Goal: Task Accomplishment & Management: Use online tool/utility

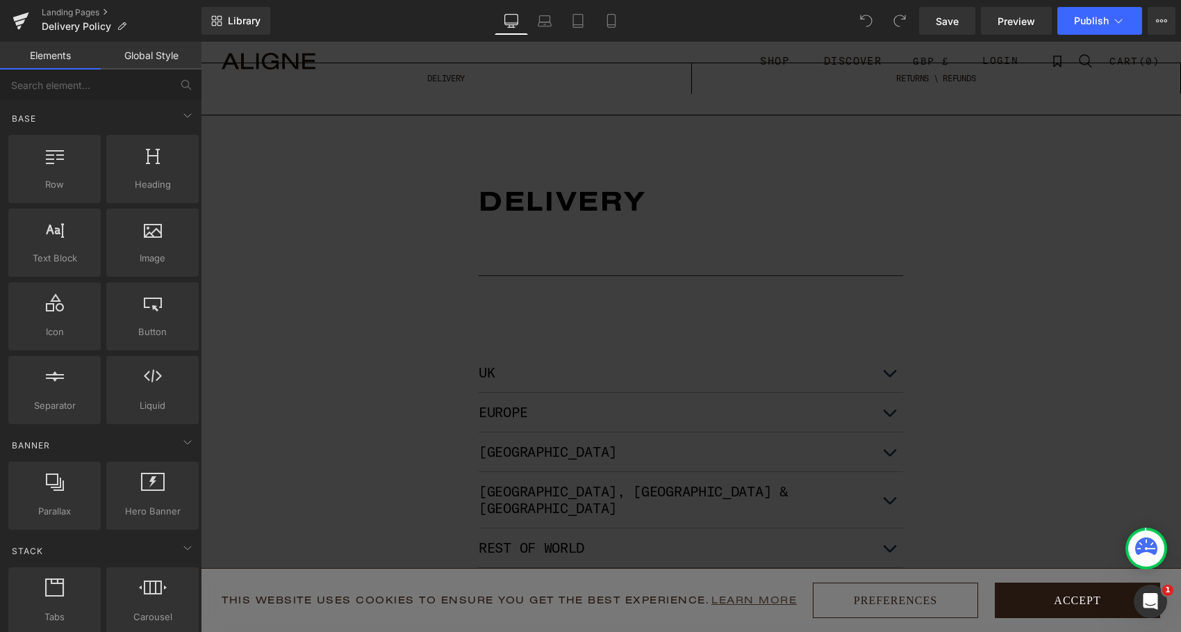
click at [1062, 599] on button "Accept" at bounding box center [1077, 599] width 165 height 35
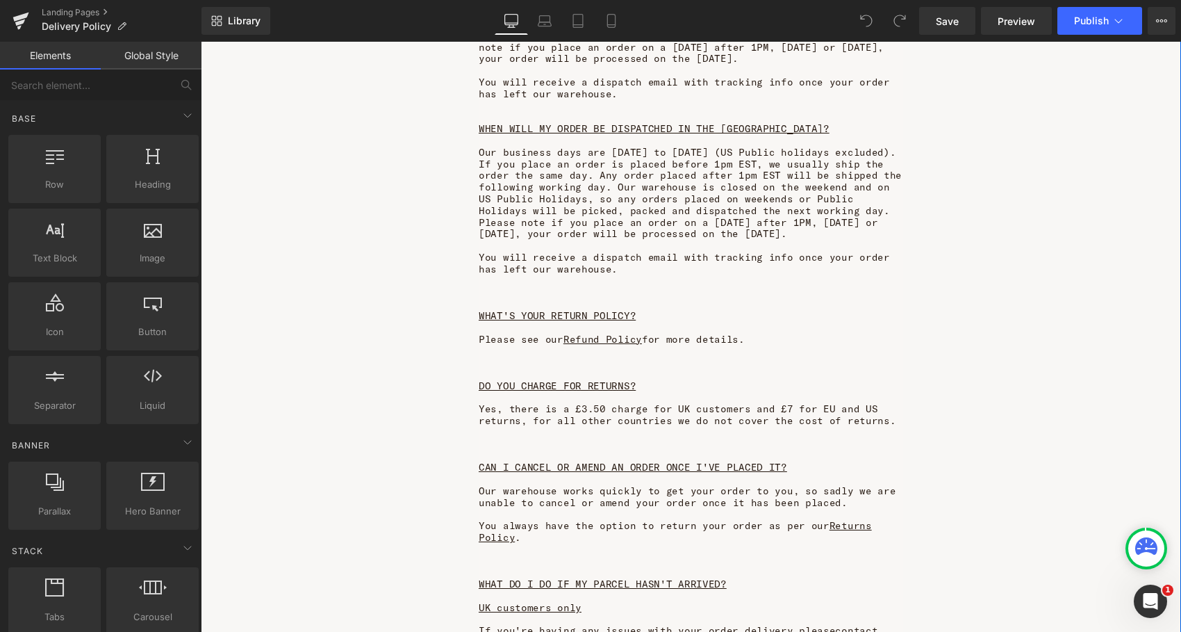
scroll to position [825, 0]
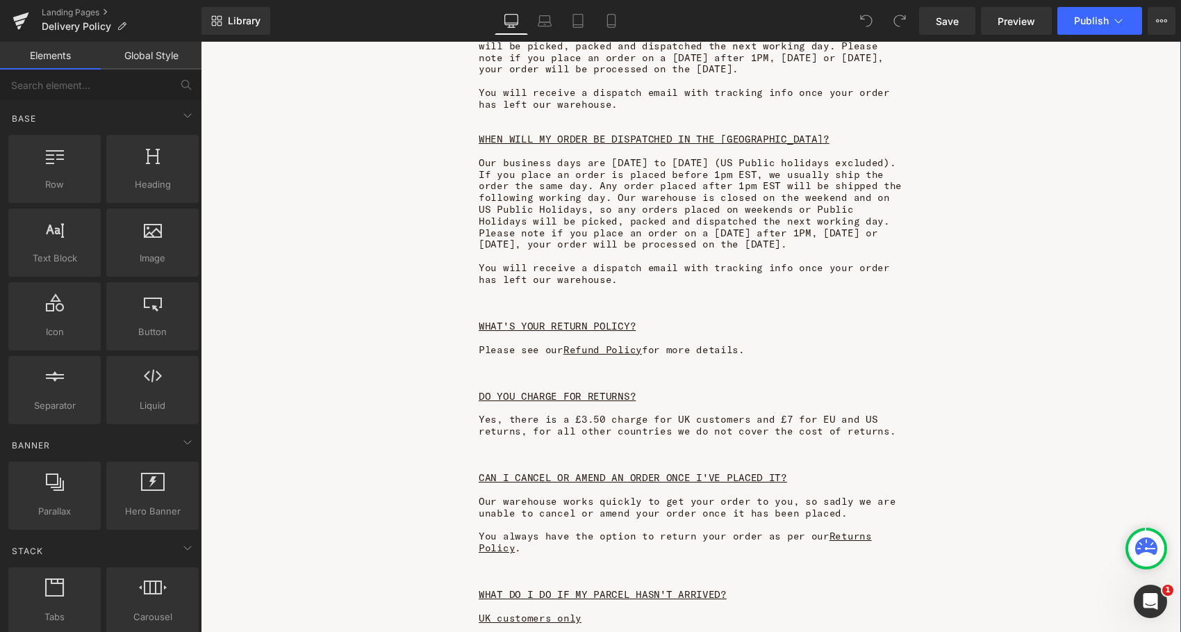
click at [685, 203] on span "If you place an order is placed before 1pm EST, we usually ship the order the s…" at bounding box center [690, 209] width 423 height 83
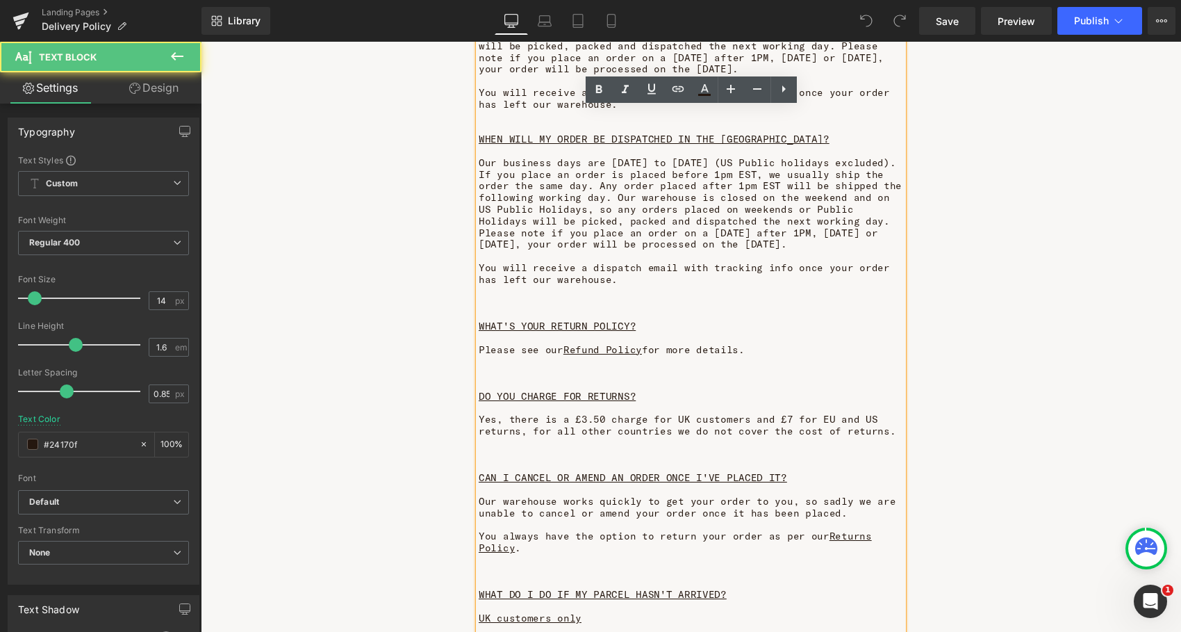
click at [674, 413] on span "Yes, there is a £3.50 charge for UK customers and £7 for EU and US returns, for…" at bounding box center [687, 425] width 417 height 24
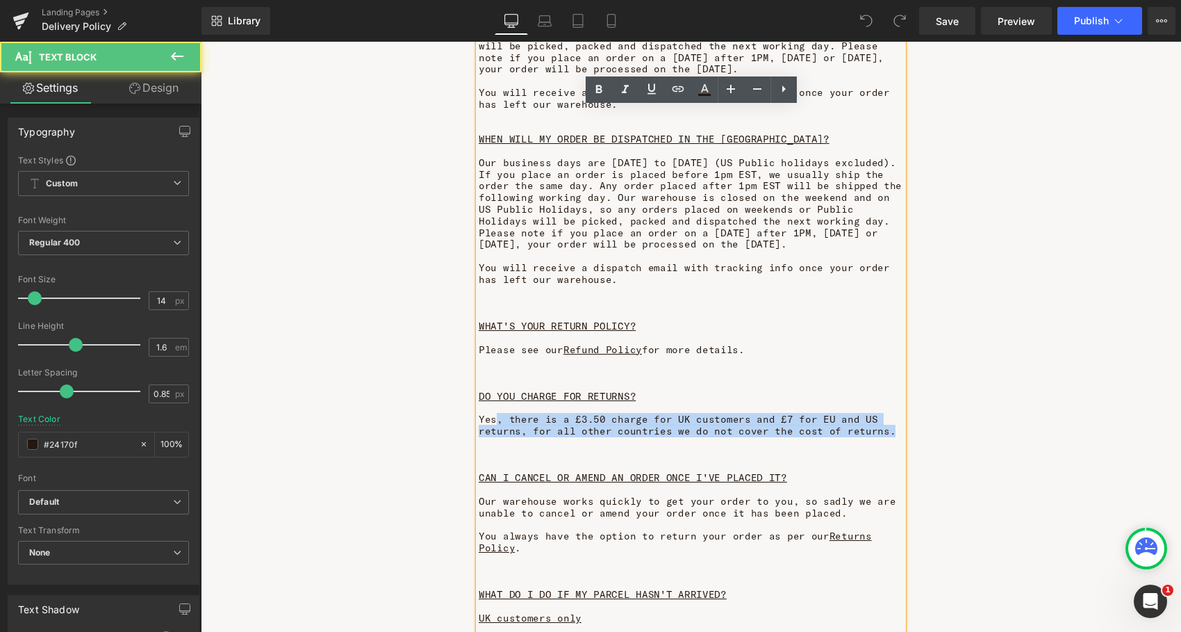
drag, startPoint x: 884, startPoint y: 415, endPoint x: 497, endPoint y: 397, distance: 388.1
click at [497, 413] on p "Yes, there is a £3.50 charge for UK customers and £7 for EU and US returns, for…" at bounding box center [691, 425] width 424 height 24
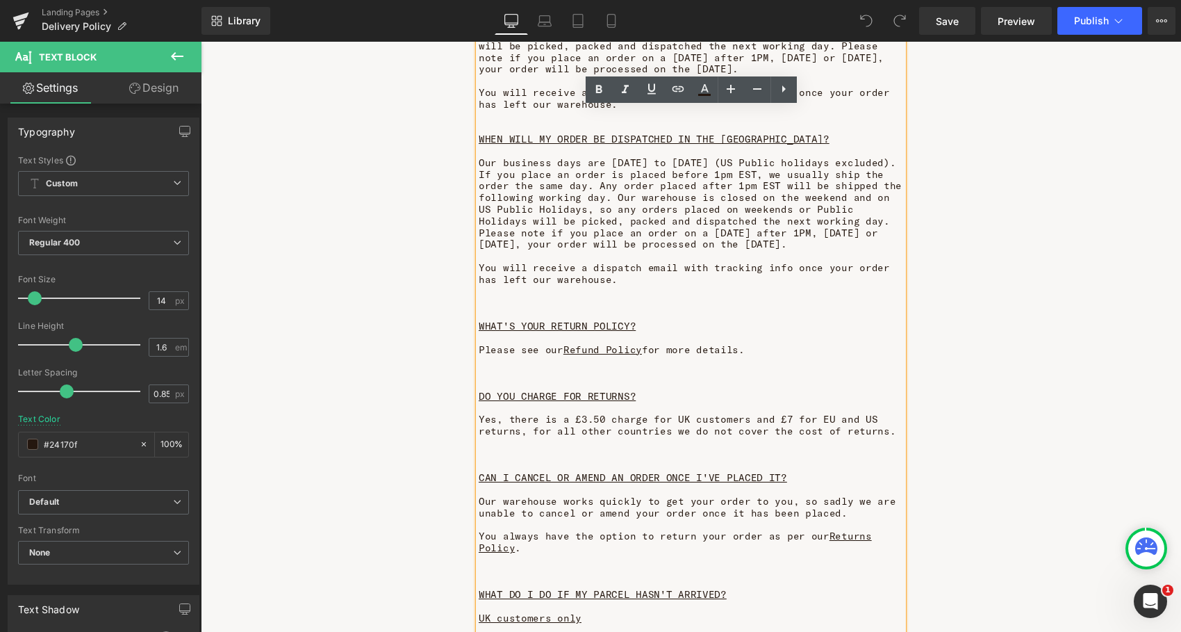
click at [549, 413] on span "Yes, there is a £3.50 charge for UK customers and £7 for EU and US returns, for…" at bounding box center [687, 425] width 417 height 24
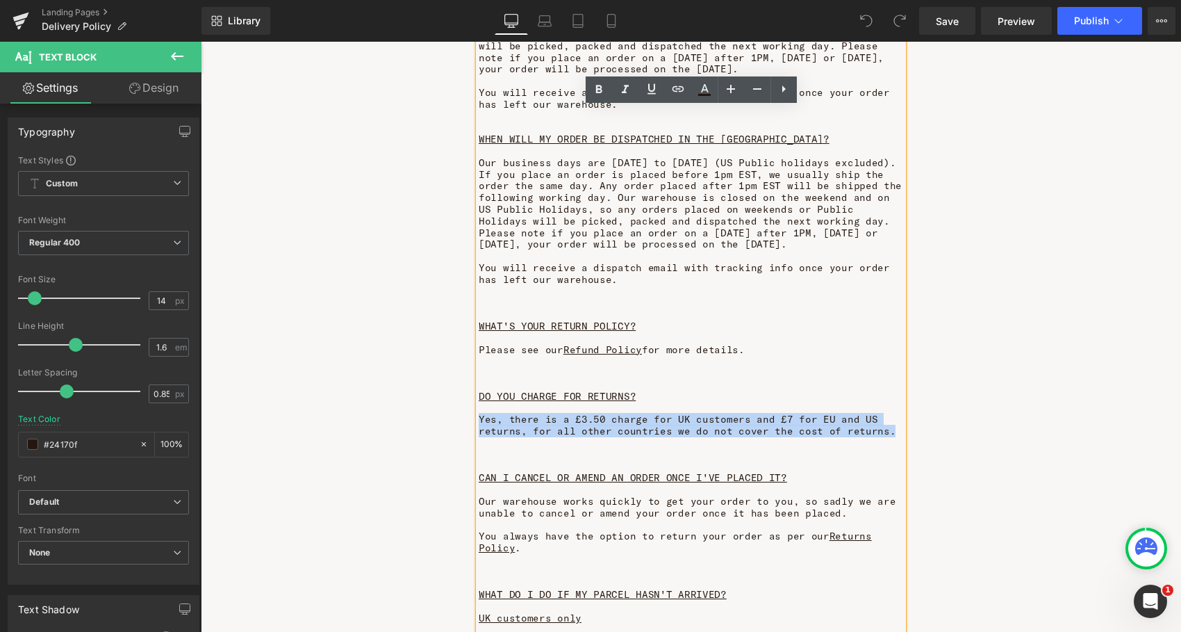
drag, startPoint x: 882, startPoint y: 420, endPoint x: 485, endPoint y: 391, distance: 398.5
click at [485, 391] on div "WHEN WILL MY ORDER BE DISPATCHED IN THE [GEOGRAPHIC_DATA]? Our business days ar…" at bounding box center [691, 495] width 424 height 1121
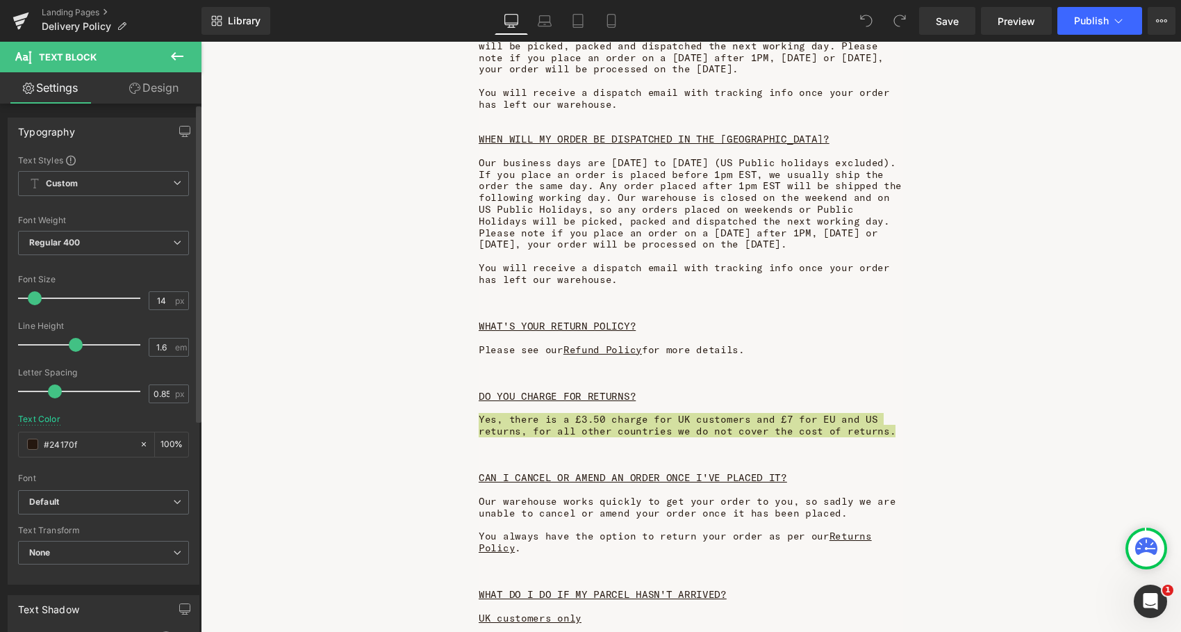
click at [53, 392] on div at bounding box center [82, 391] width 115 height 28
click at [74, 393] on div at bounding box center [82, 391] width 115 height 28
click at [99, 391] on div at bounding box center [82, 391] width 115 height 28
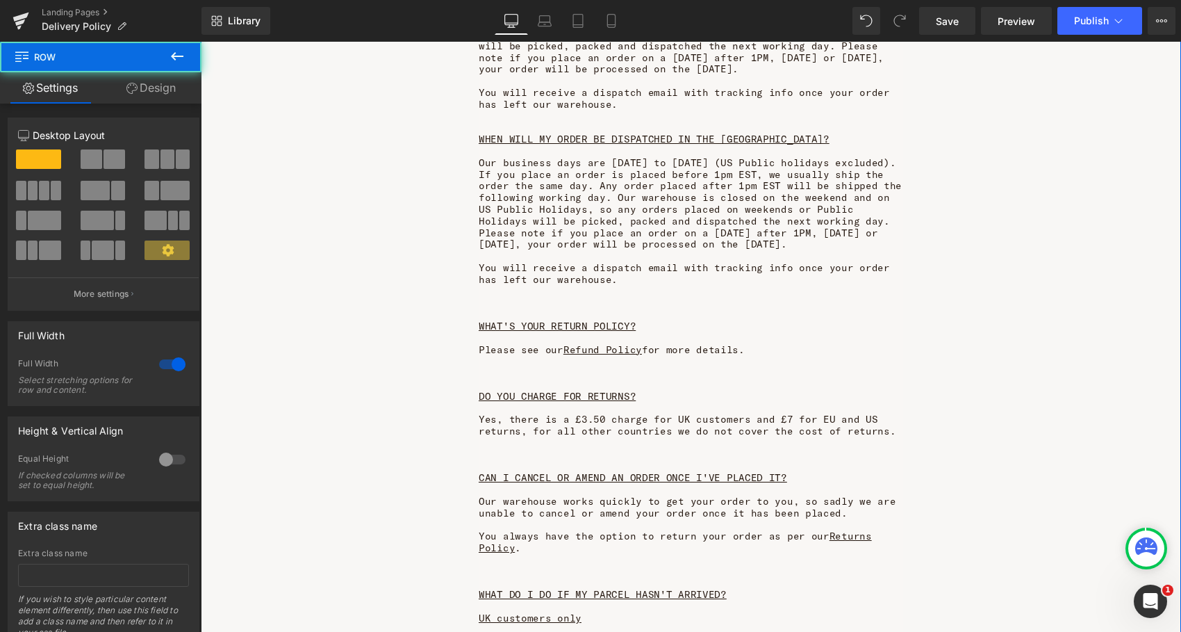
click at [476, 402] on div "DELIVERY Heading Separator Separator [GEOGRAPHIC_DATA] Text Block DELIVERY INFO…" at bounding box center [691, 204] width 980 height 1786
click at [601, 413] on span "Yes, there is a £3.50 charge for UK customers and £7 for EU and US returns, for…" at bounding box center [687, 425] width 417 height 24
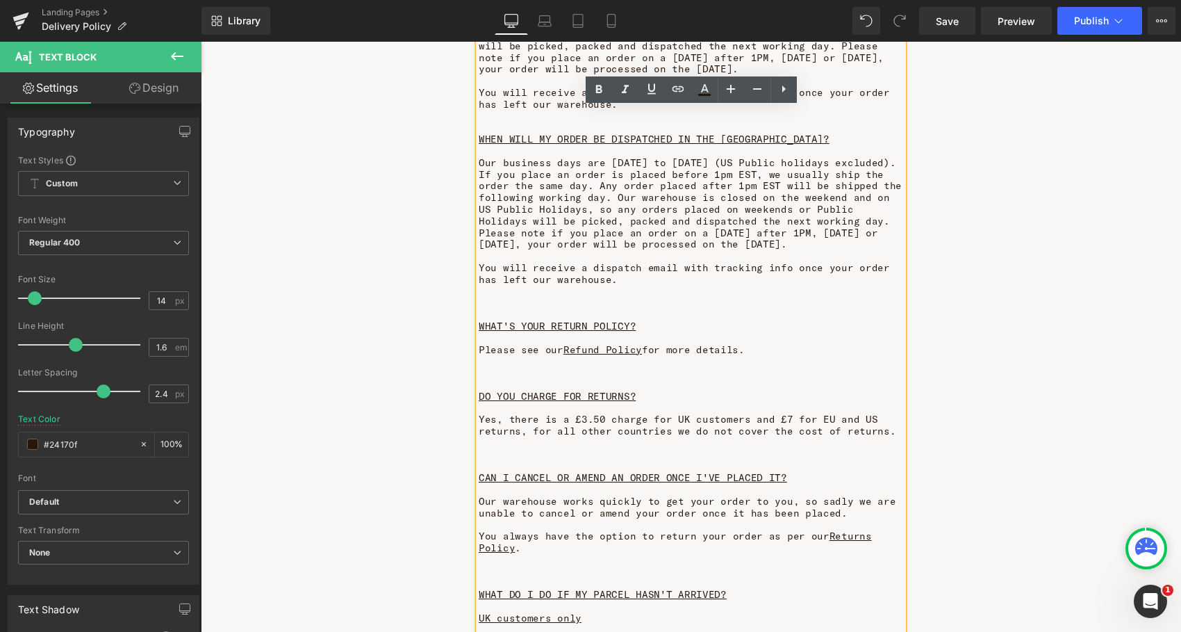
click at [707, 413] on span "Yes, there is a £3.50 charge for UK customers and £7 for EU and US returns, for…" at bounding box center [687, 425] width 417 height 24
click at [846, 413] on span "Yes, there is a £3.50 charge for UK customers and £7 for EU and US returns, for…" at bounding box center [687, 425] width 417 height 24
click at [775, 250] on p at bounding box center [691, 256] width 424 height 12
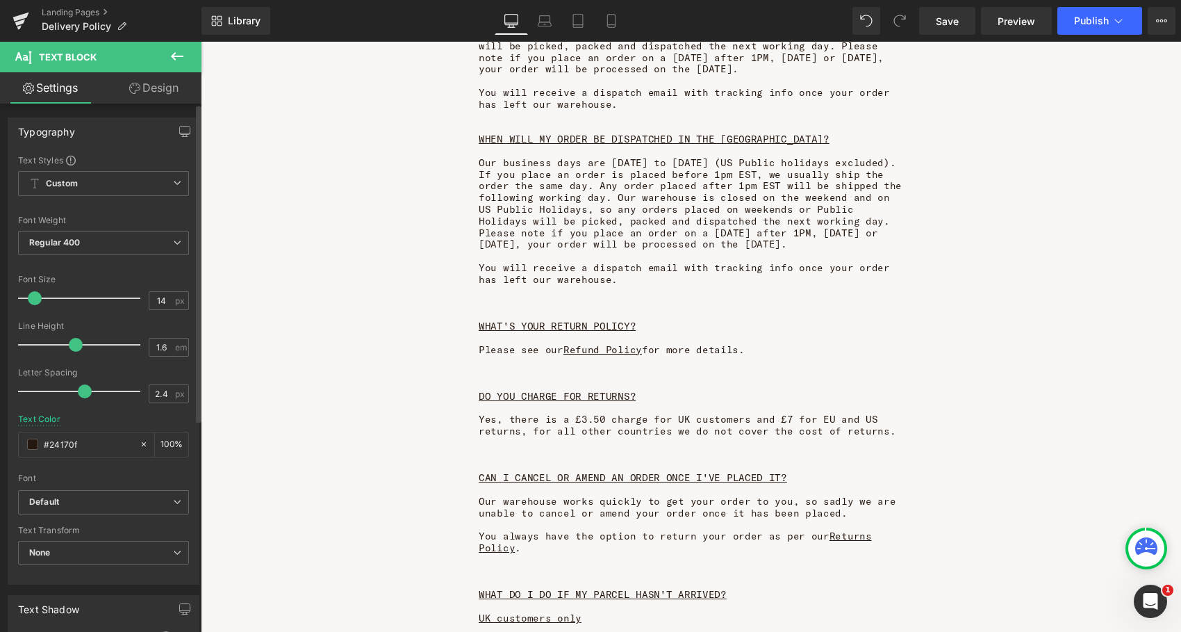
click at [83, 391] on div at bounding box center [82, 391] width 115 height 28
drag, startPoint x: 81, startPoint y: 391, endPoint x: 74, endPoint y: 392, distance: 7.0
click at [74, 392] on span at bounding box center [78, 391] width 14 height 14
click at [698, 226] on span "If you place an order is placed before 1pm EST, we usually ship the order the s…" at bounding box center [690, 209] width 423 height 83
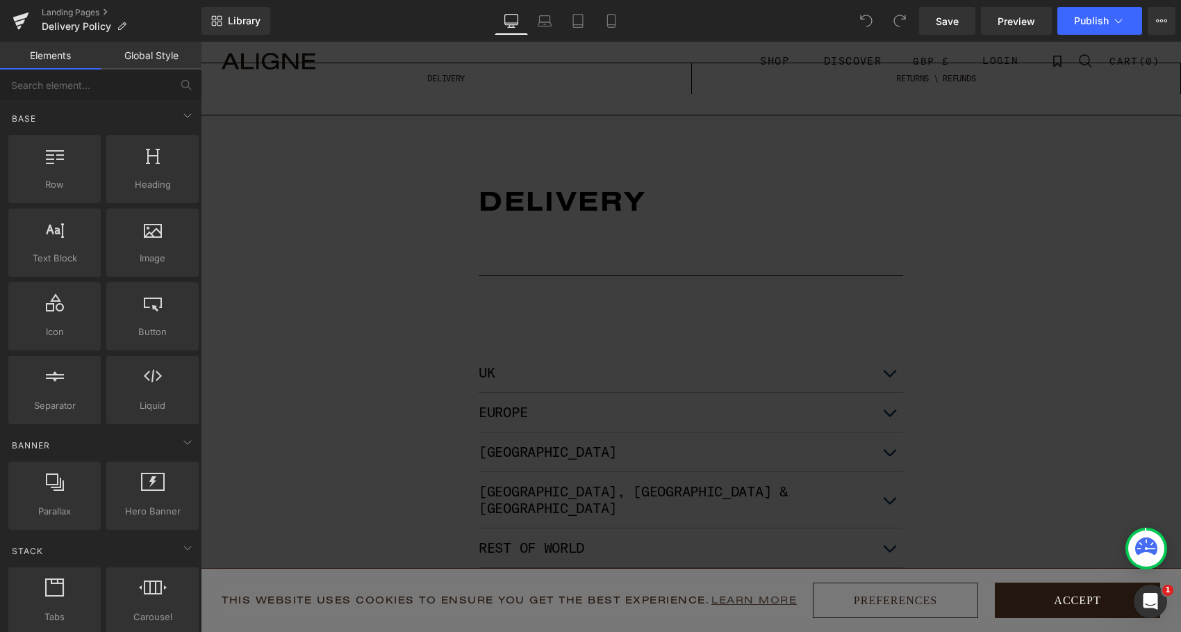
click at [1072, 608] on button "Accept" at bounding box center [1077, 599] width 165 height 35
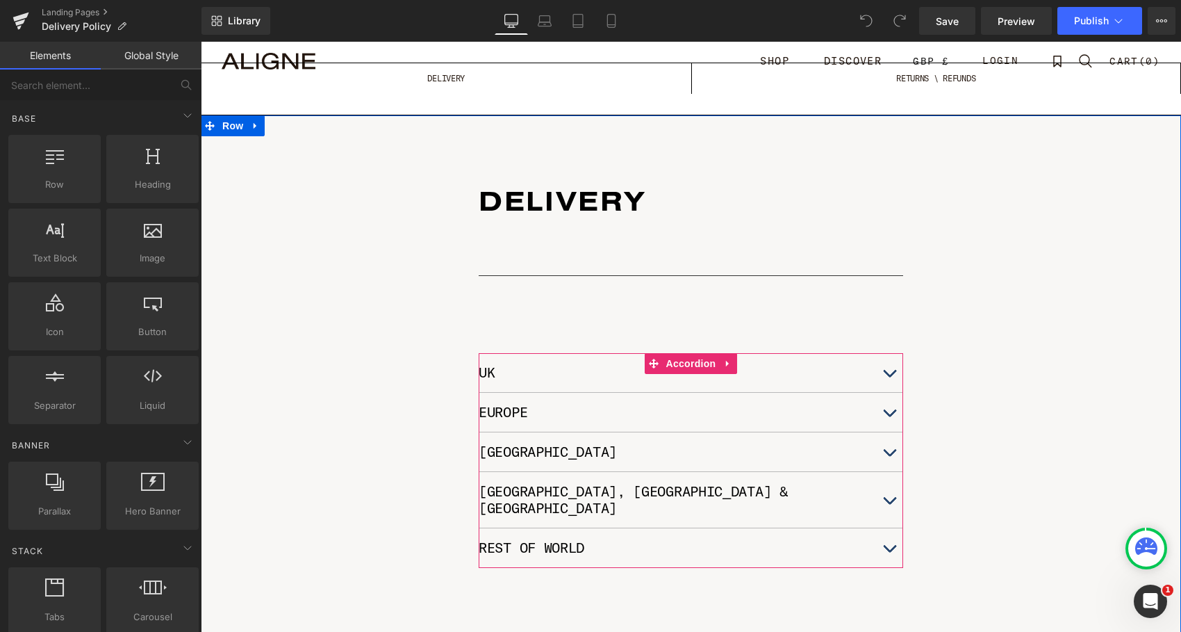
click at [890, 368] on button "button" at bounding box center [889, 372] width 28 height 39
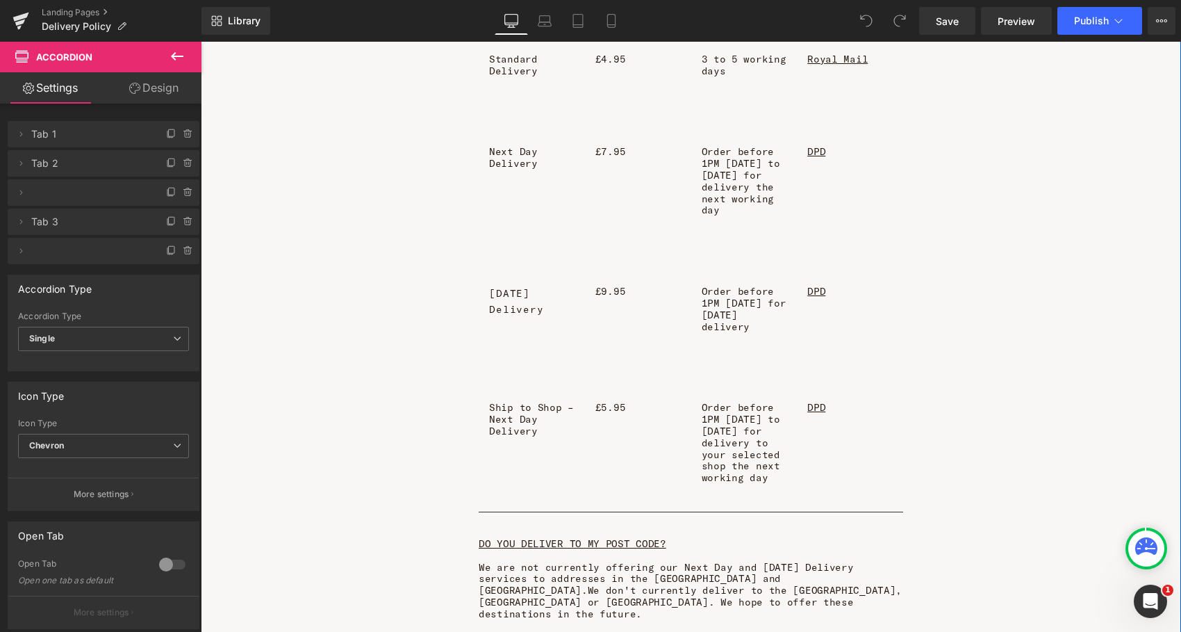
scroll to position [551, 0]
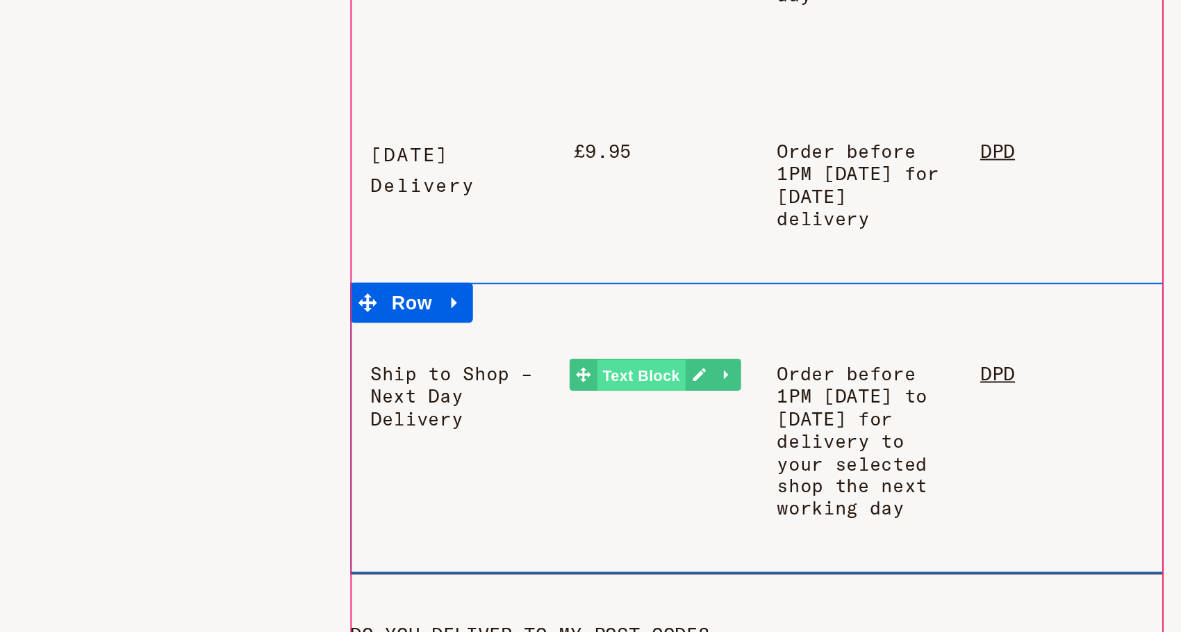
click at [231, 68] on span "Text Block" at bounding box center [249, 70] width 46 height 17
click at [221, 84] on div "£5.95 Text Block" at bounding box center [256, 68] width 106 height 53
click at [220, 72] on icon at bounding box center [219, 69] width 8 height 8
click at [275, 68] on icon at bounding box center [279, 69] width 8 height 8
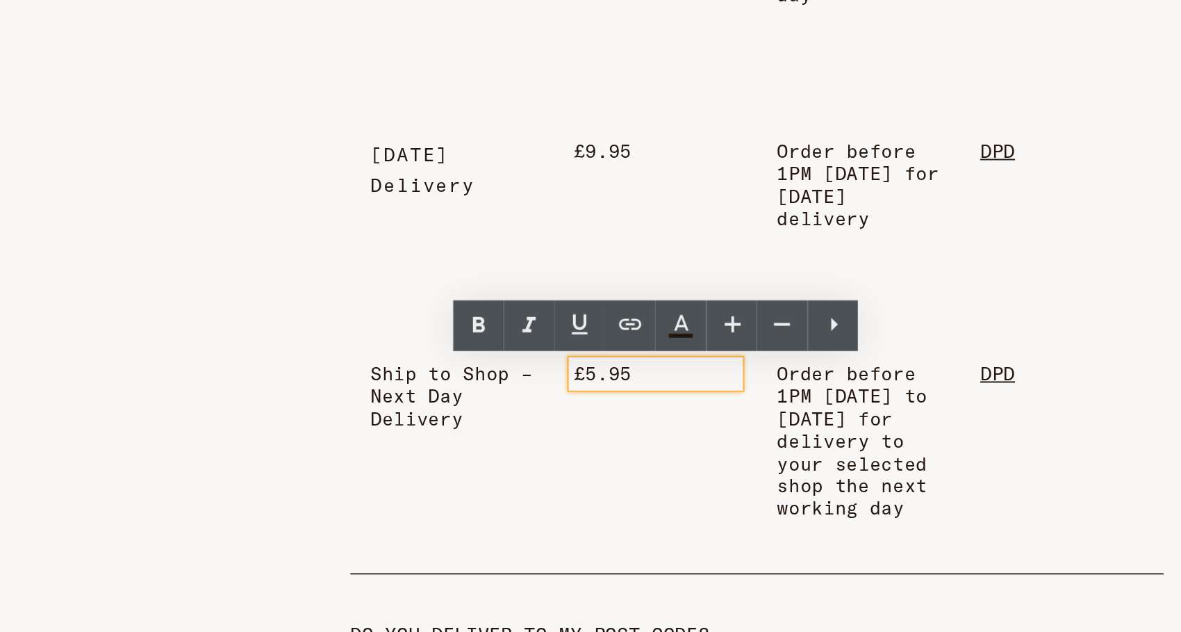
click at [223, 68] on p "£5.95" at bounding box center [255, 69] width 85 height 12
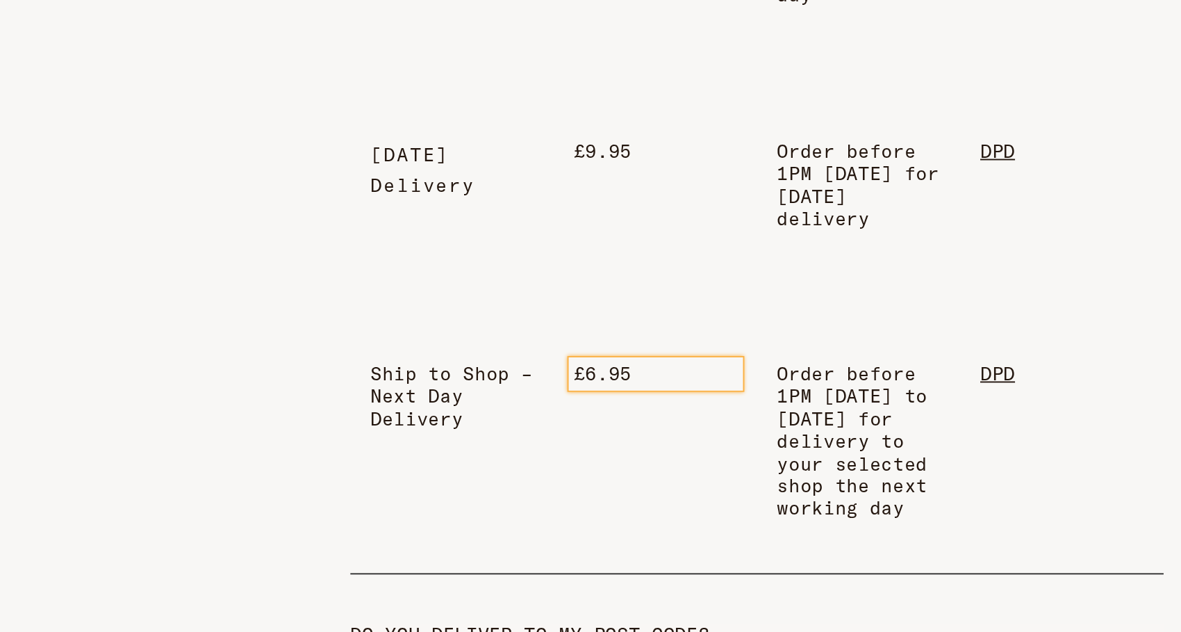
click at [251, 124] on div "Ship to Shop – Next Day Delivery Text Block £6.95 Text Block Order before 1PM M…" at bounding box center [309, 97] width 424 height 151
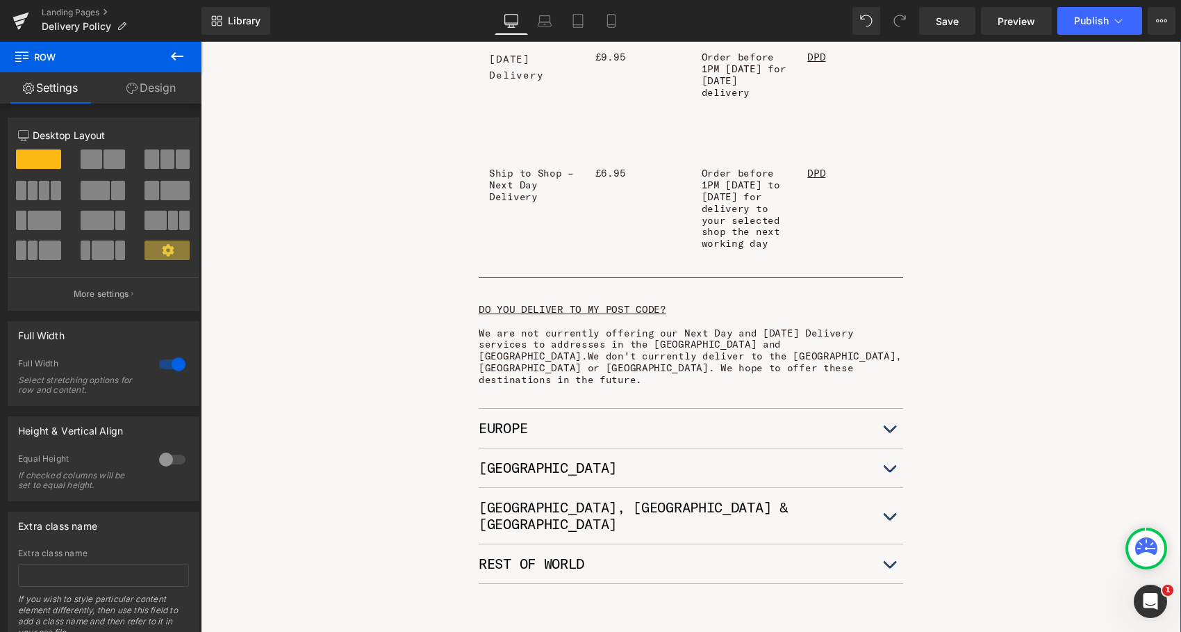
scroll to position [768, 0]
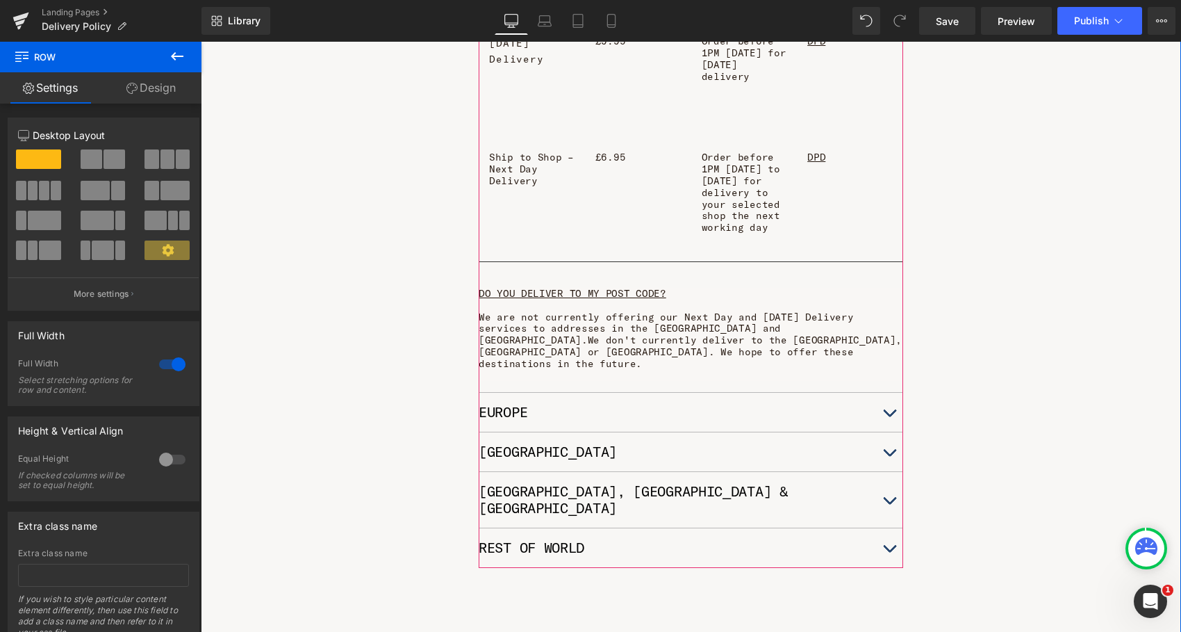
click at [889, 456] on span "button" at bounding box center [889, 456] width 0 height 0
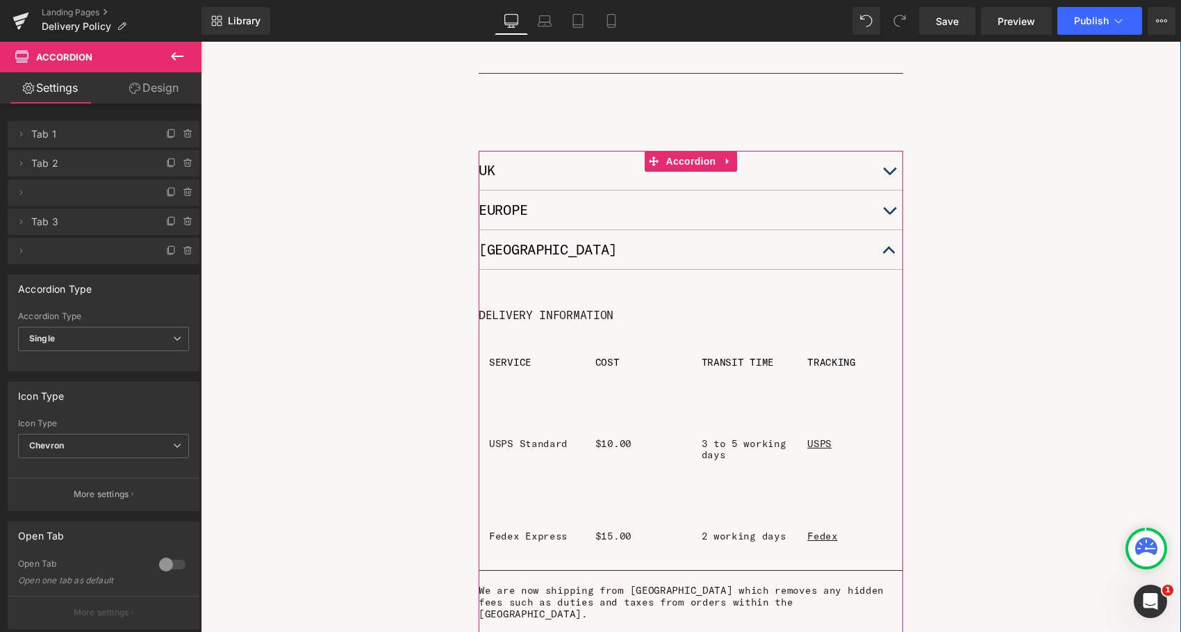
scroll to position [205, 0]
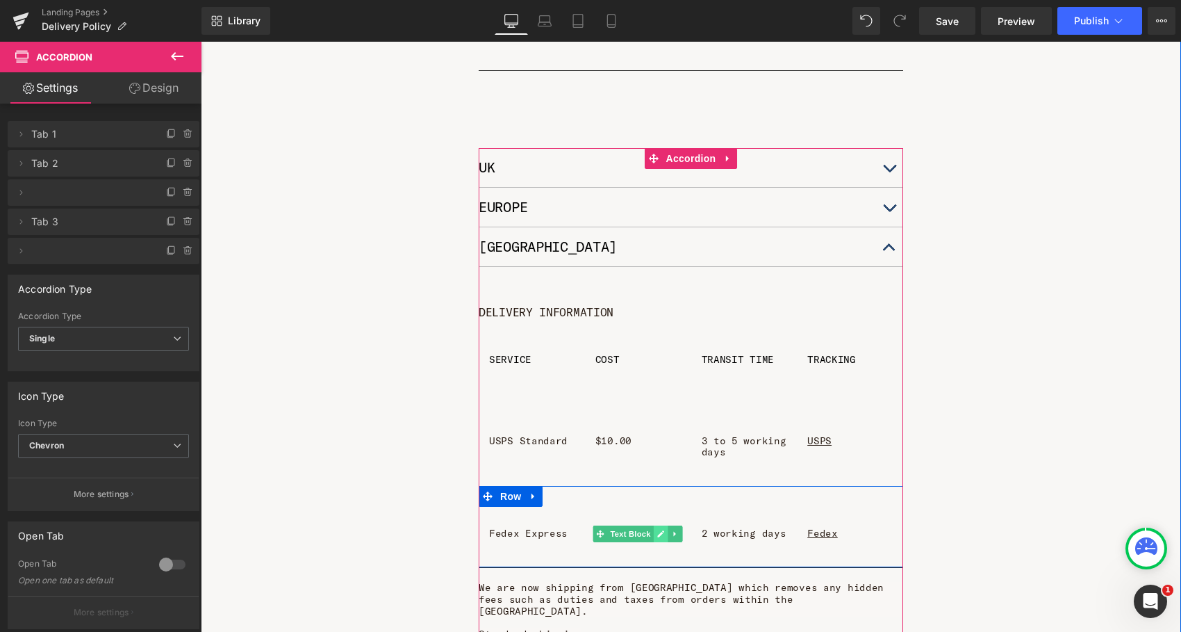
click at [662, 530] on icon at bounding box center [660, 533] width 7 height 7
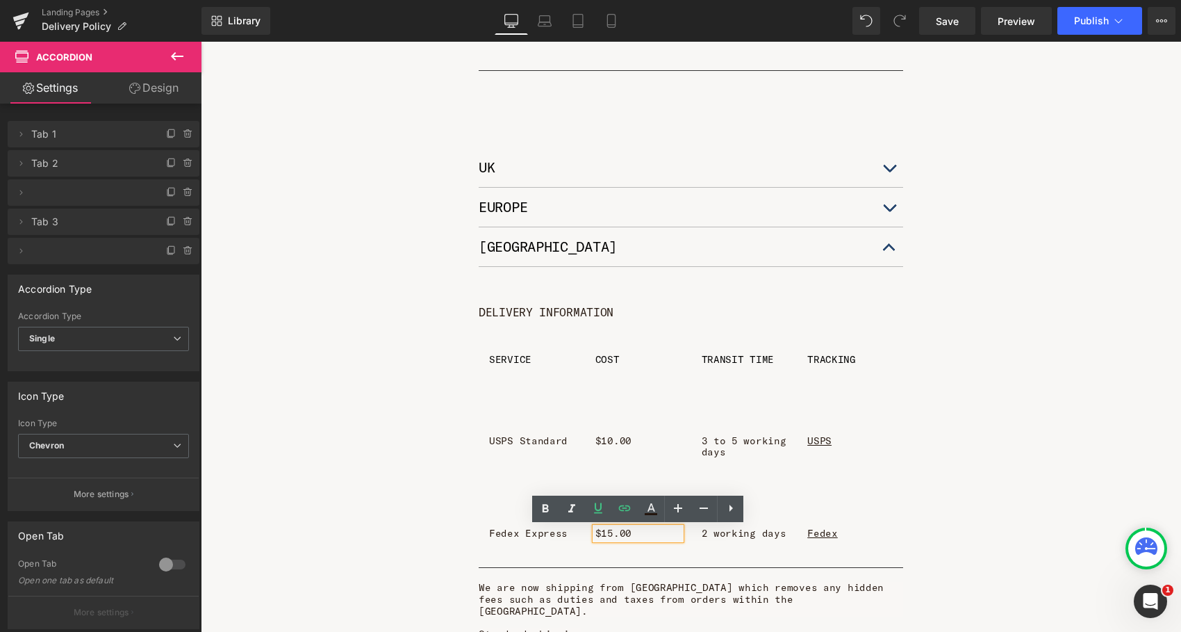
click at [607, 536] on p "$15.00" at bounding box center [637, 533] width 85 height 12
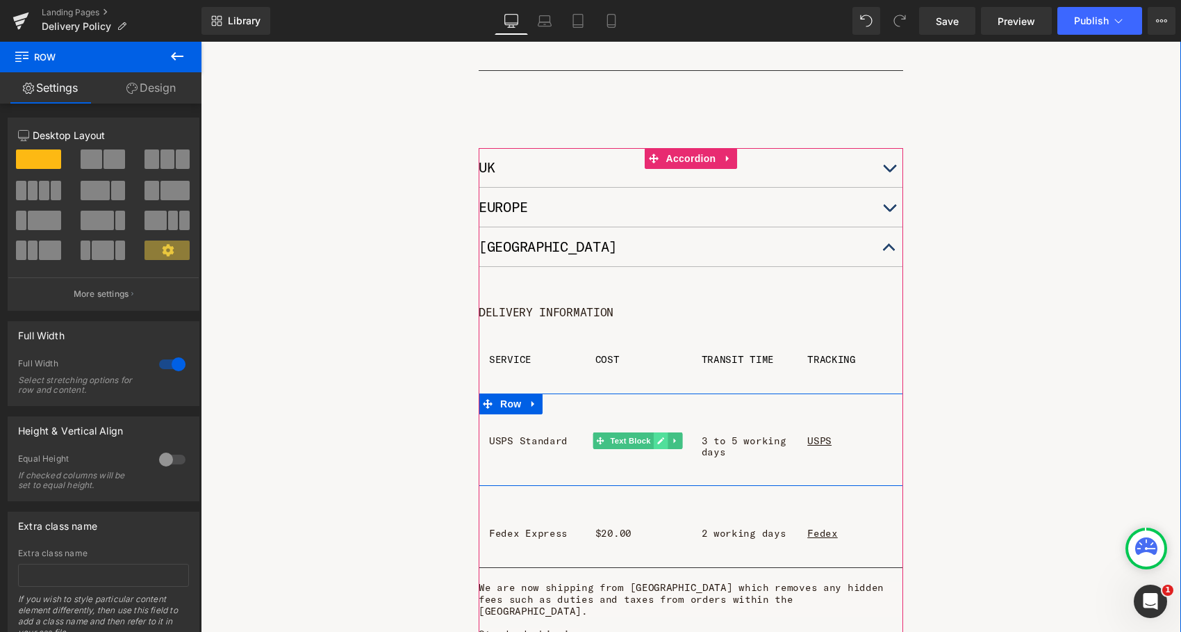
click at [659, 439] on icon at bounding box center [660, 440] width 7 height 7
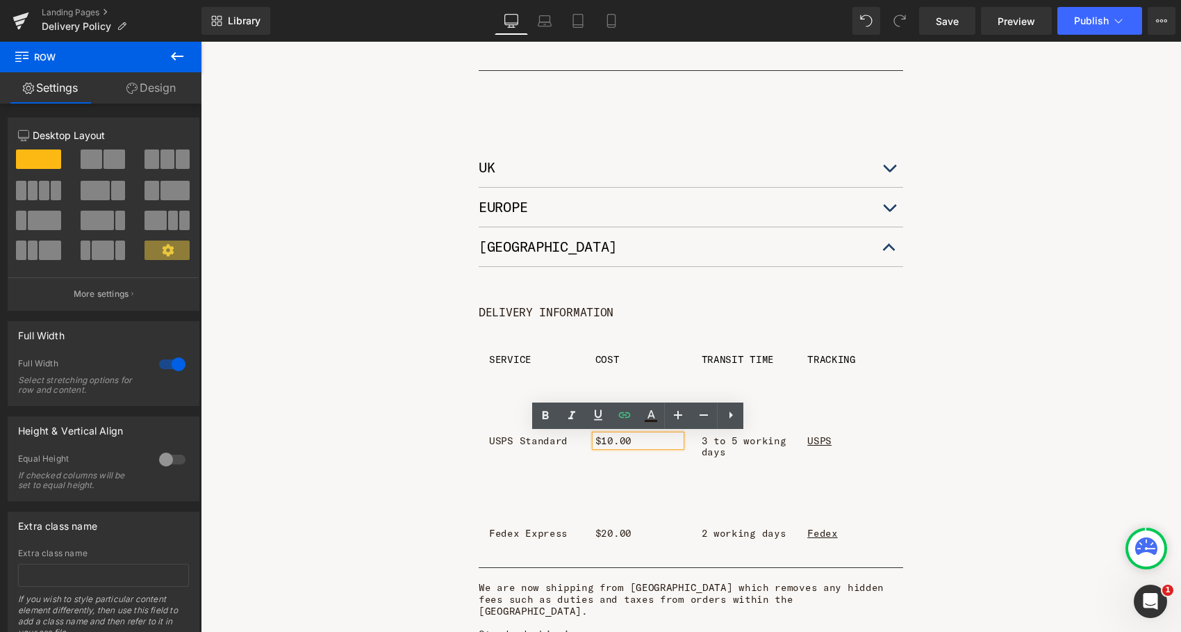
click at [613, 440] on p "$10.00" at bounding box center [637, 441] width 85 height 12
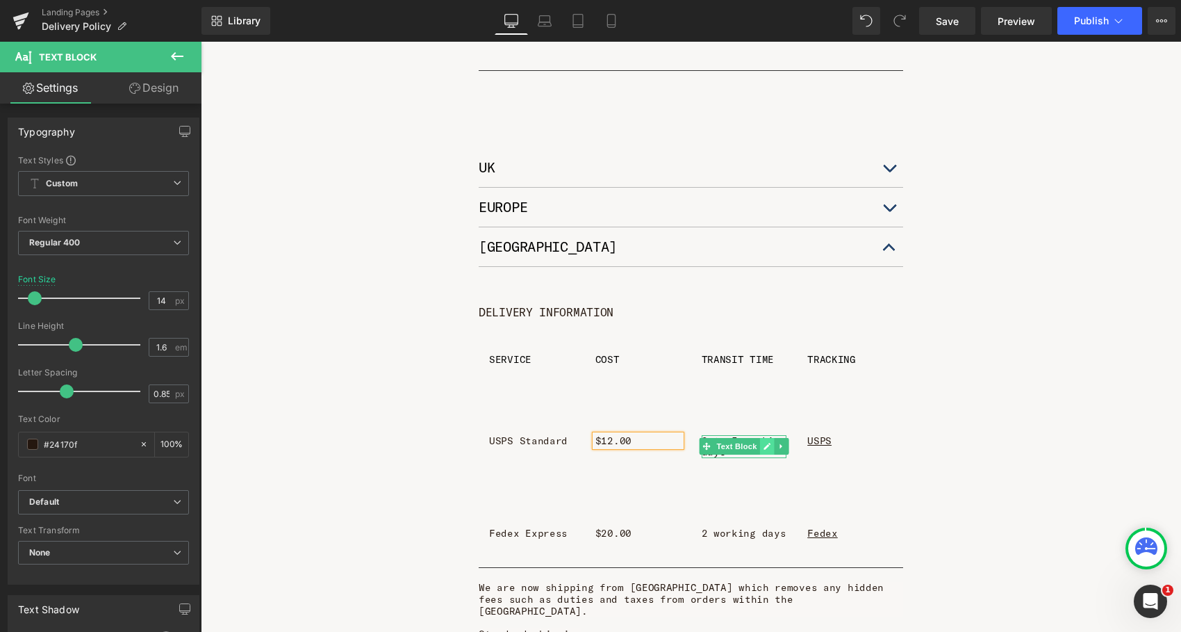
click at [766, 443] on icon at bounding box center [767, 446] width 8 height 8
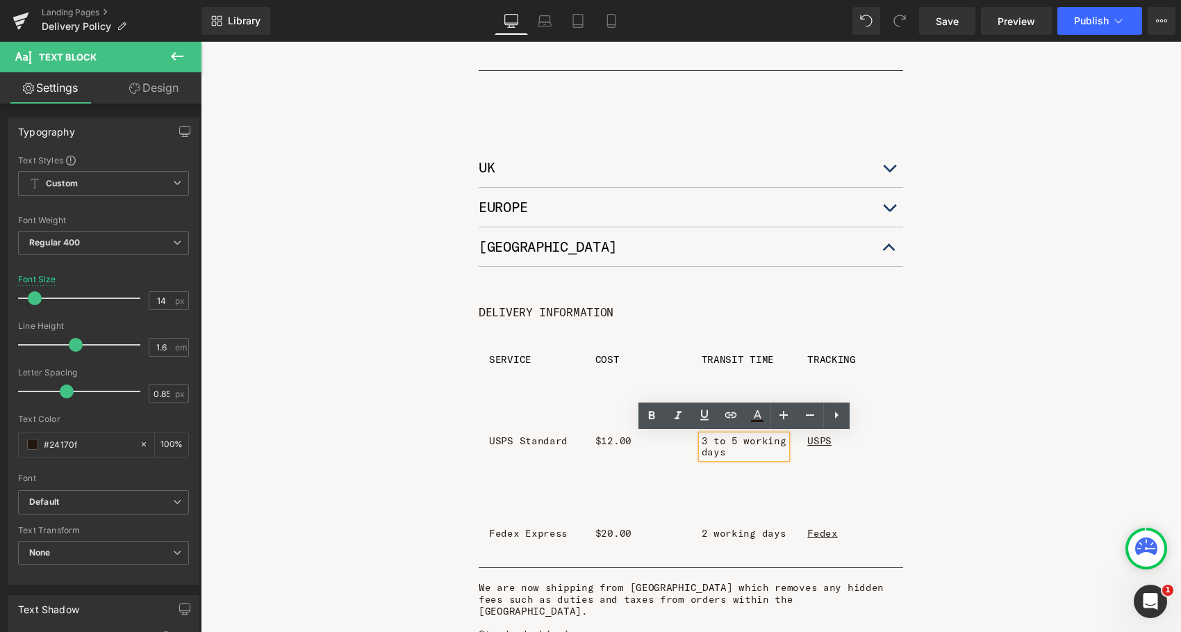
click at [707, 440] on p "3 to 5 working days" at bounding box center [744, 447] width 85 height 24
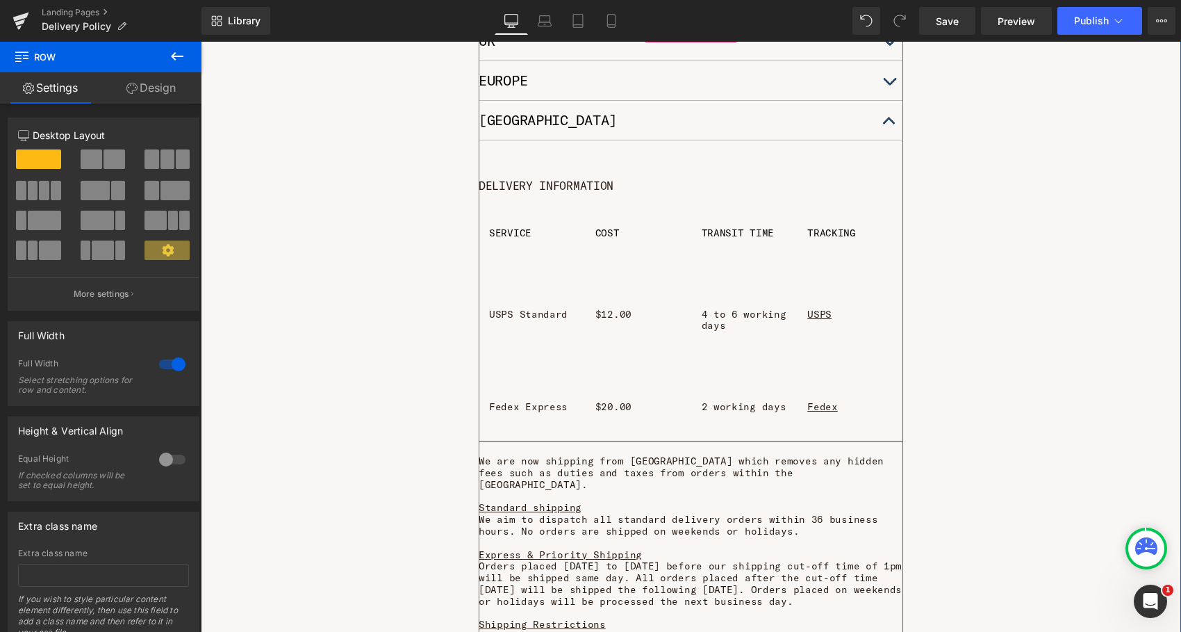
scroll to position [314, 0]
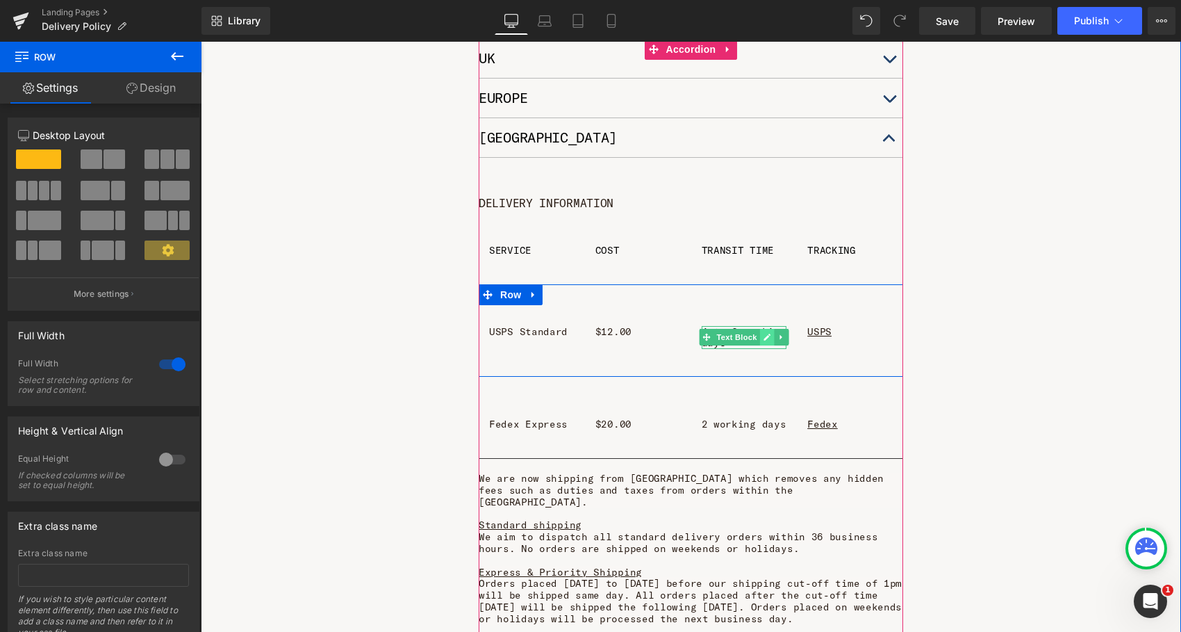
click at [769, 332] on link at bounding box center [767, 337] width 15 height 17
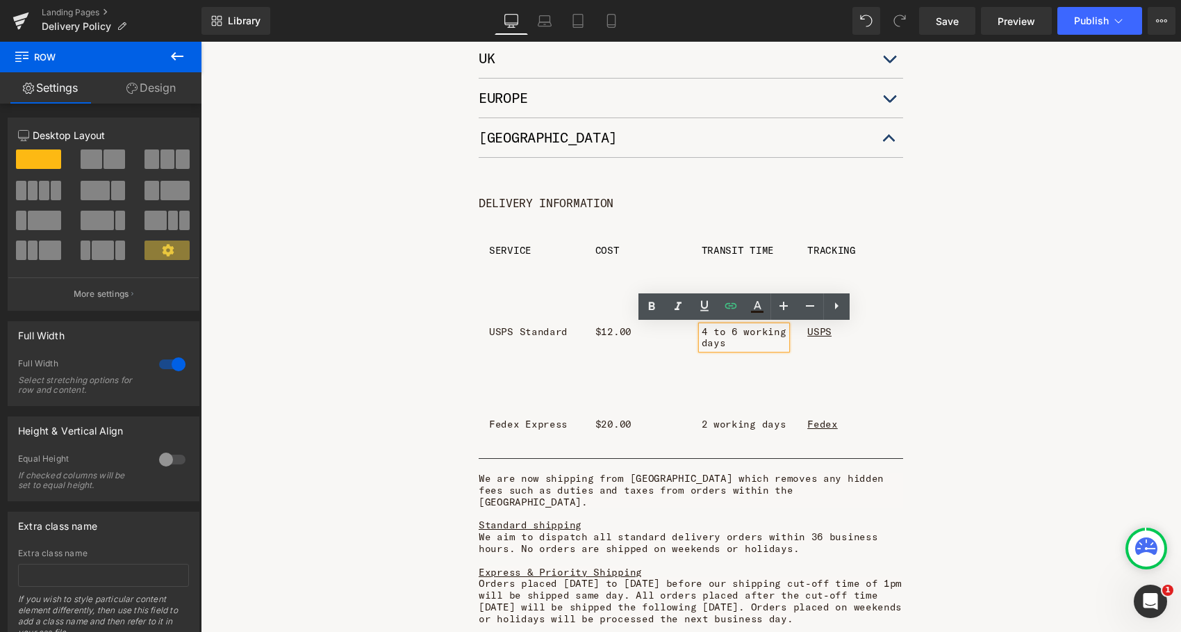
click at [707, 333] on p "4 to 6 working days" at bounding box center [744, 338] width 85 height 24
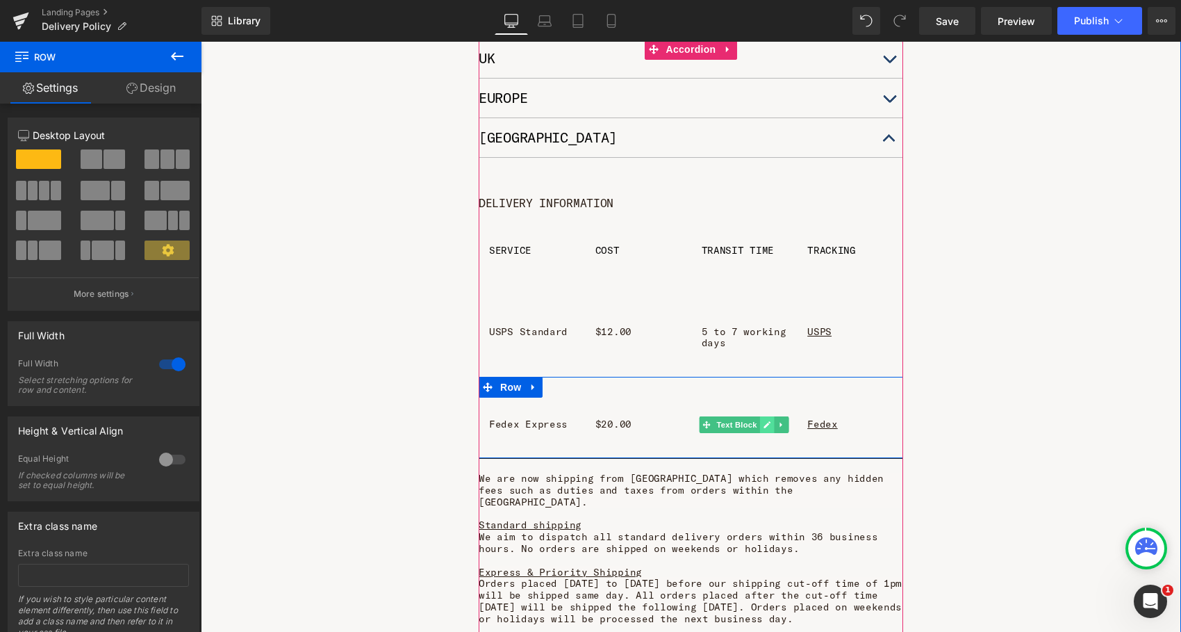
click at [770, 418] on link at bounding box center [767, 424] width 15 height 17
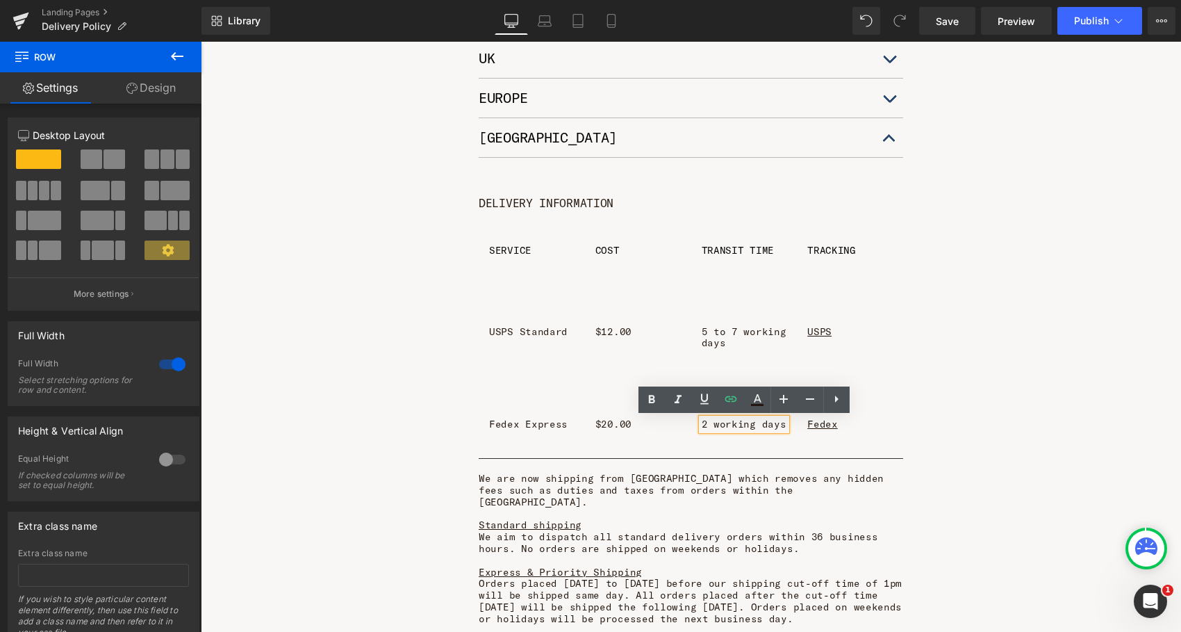
click at [708, 424] on p "2 working days" at bounding box center [744, 424] width 85 height 12
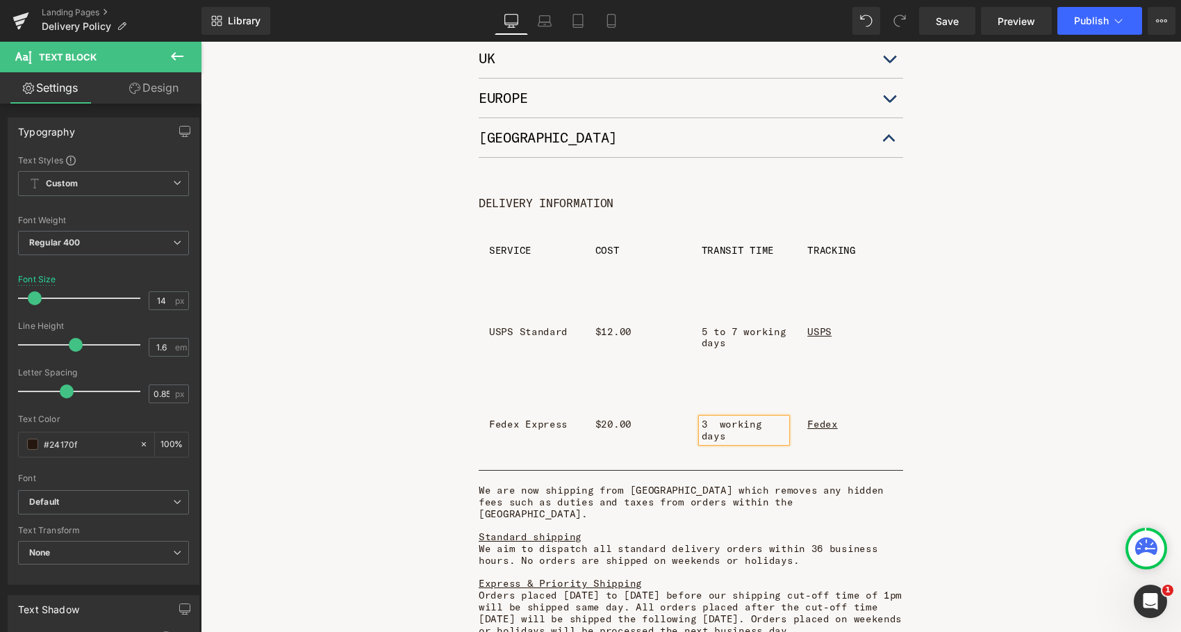
scroll to position [3592, 980]
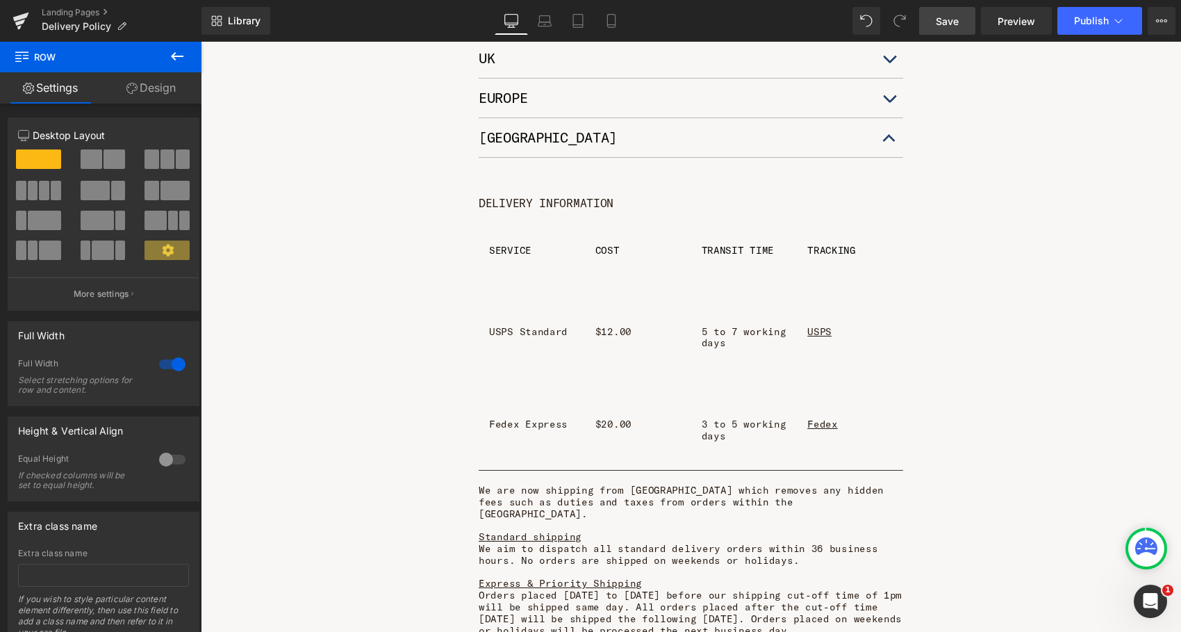
click at [943, 19] on span "Save" at bounding box center [947, 21] width 23 height 15
click at [1093, 20] on span "Publish" at bounding box center [1091, 20] width 35 height 11
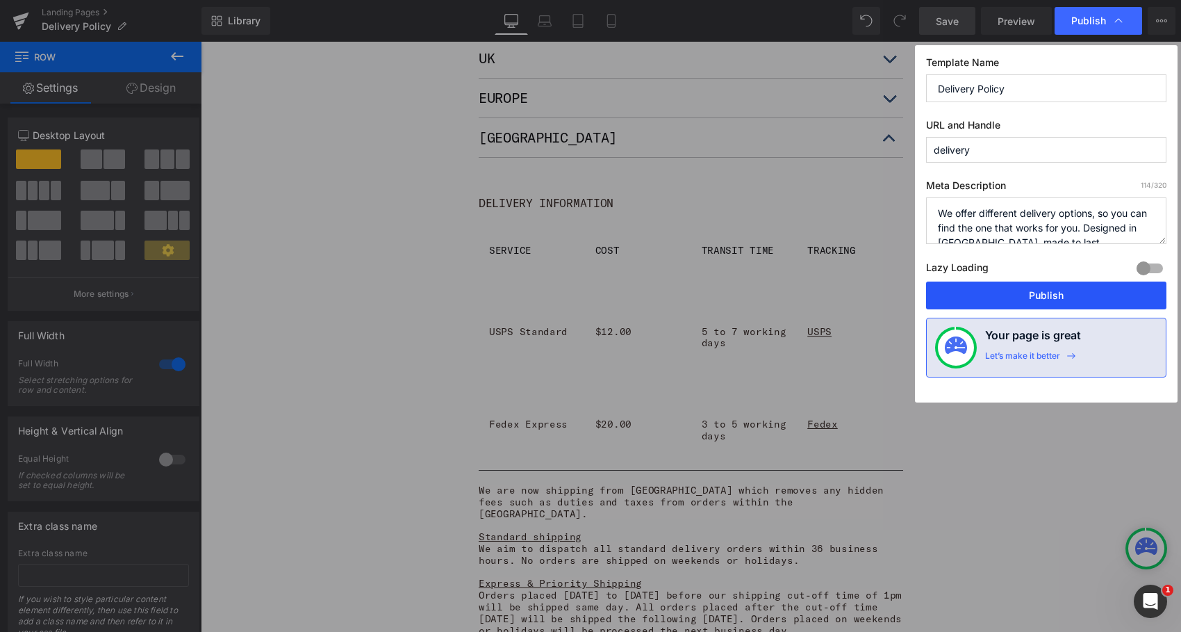
click at [1048, 295] on button "Publish" at bounding box center [1046, 295] width 240 height 28
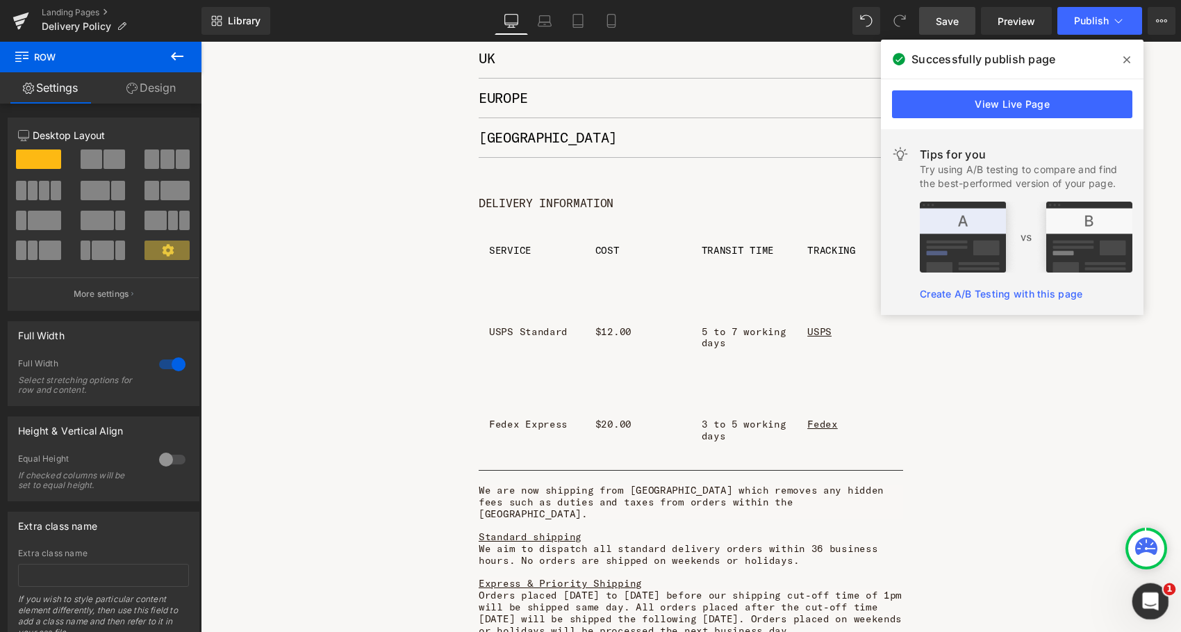
click at [1150, 597] on icon "Open Intercom Messenger" at bounding box center [1148, 599] width 23 height 23
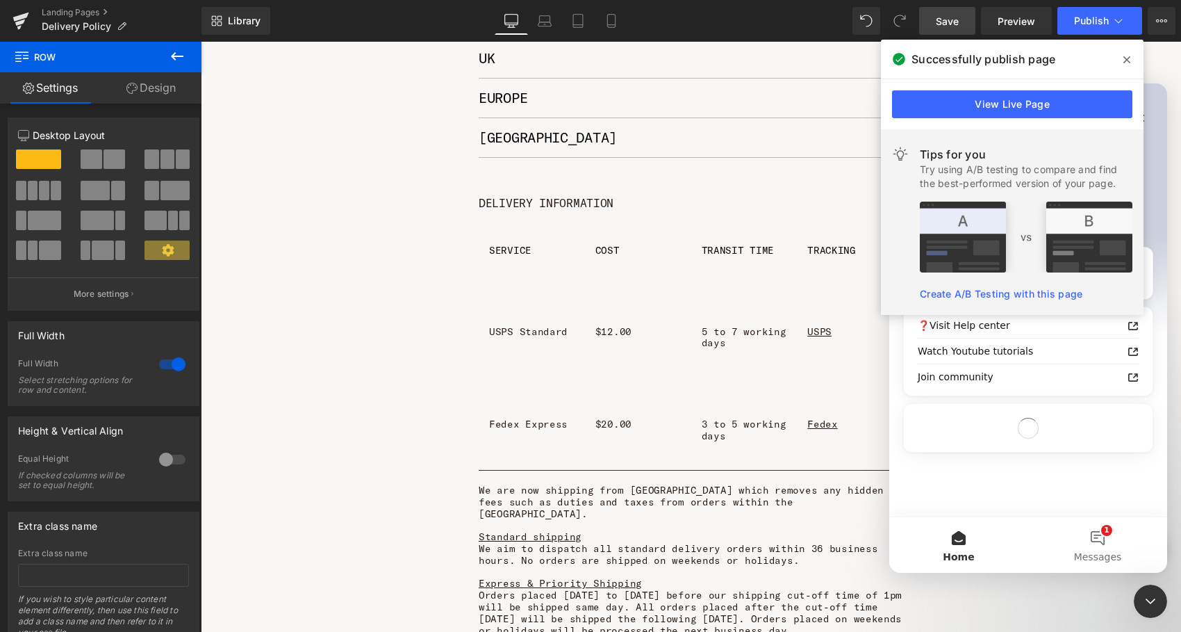
click at [1125, 57] on icon at bounding box center [1126, 59] width 7 height 7
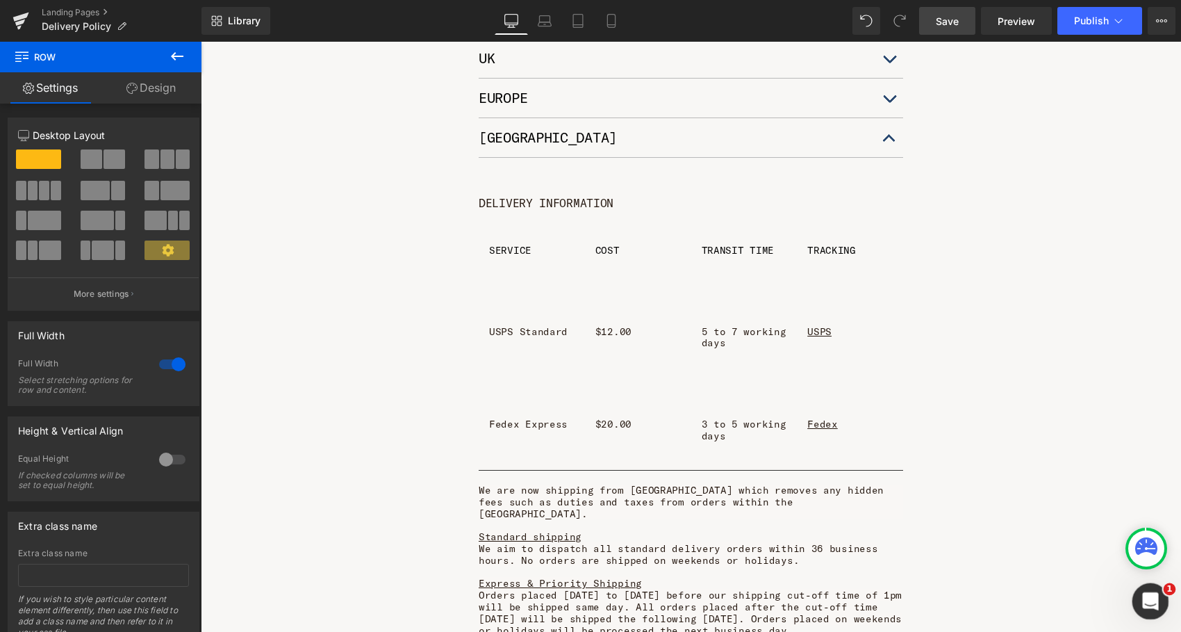
click at [1151, 585] on div "Open Intercom Messenger" at bounding box center [1148, 599] width 46 height 46
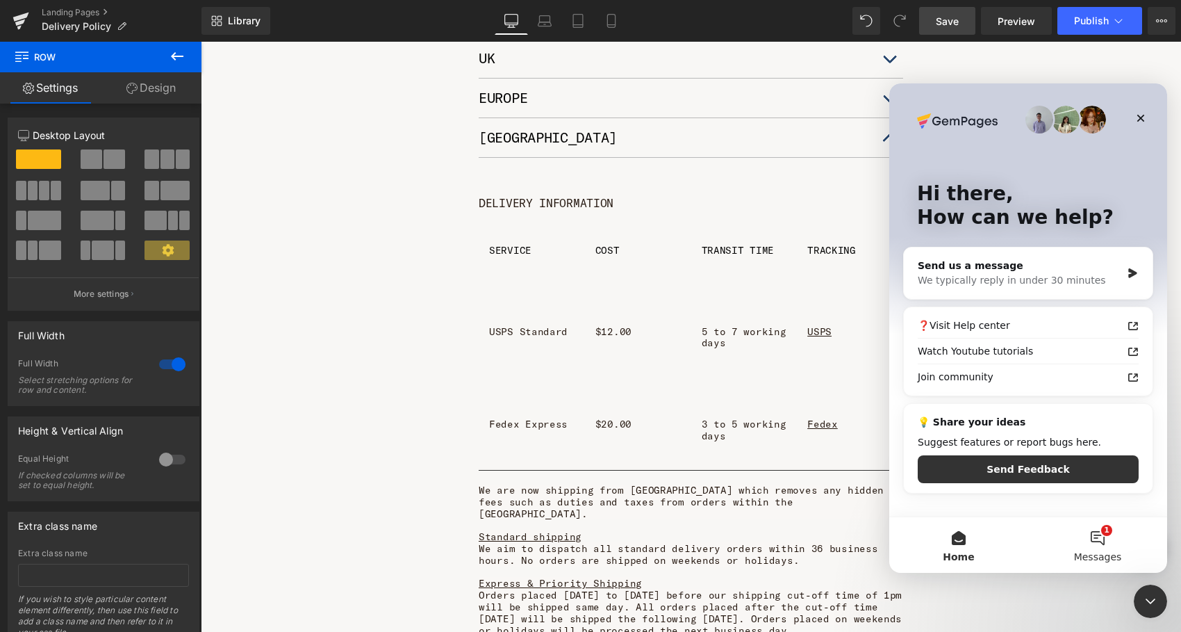
click at [1105, 533] on button "1 Messages" at bounding box center [1097, 545] width 139 height 56
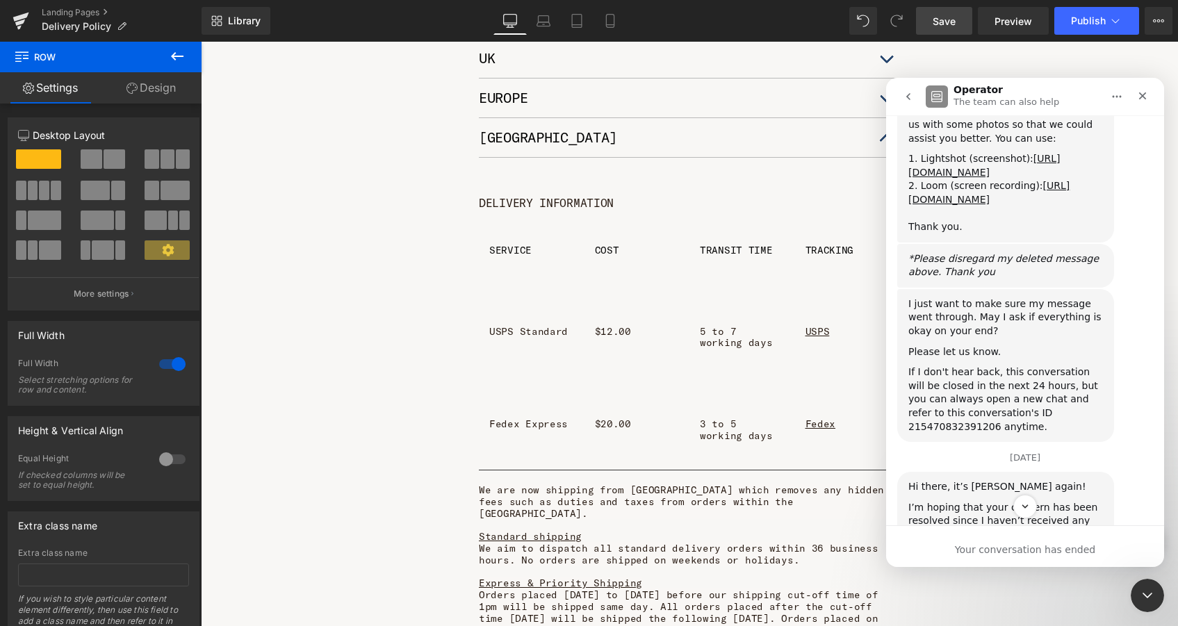
scroll to position [3591, 977]
